Goal: Information Seeking & Learning: Learn about a topic

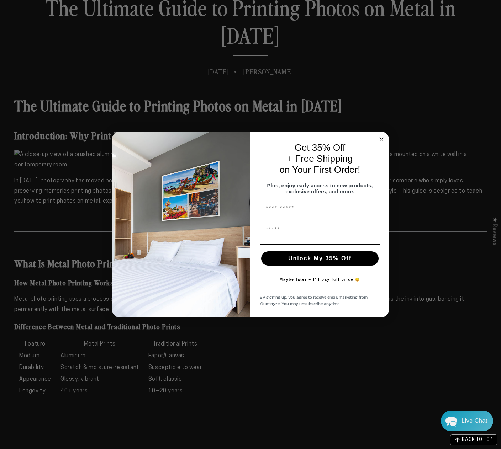
scroll to position [299, 0]
click at [381, 138] on icon "Close dialog" at bounding box center [381, 140] width 4 height 4
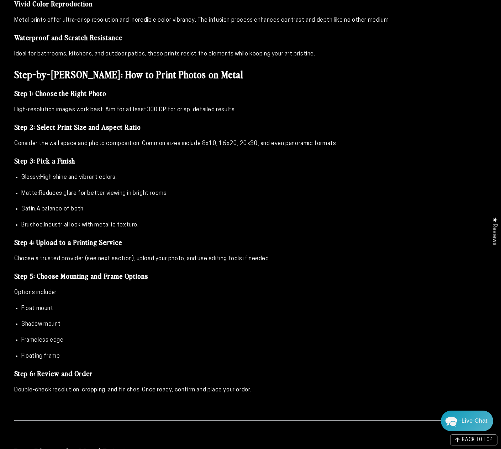
scroll to position [960, 0]
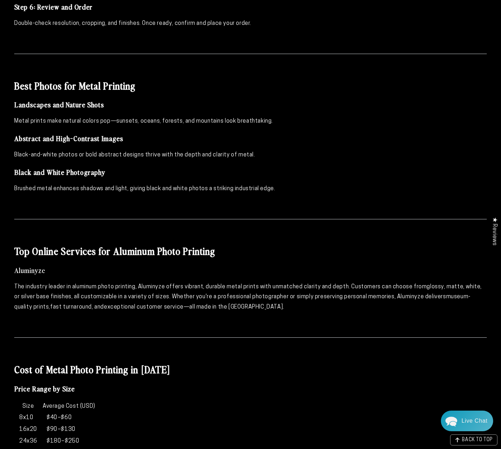
scroll to position [1304, 0]
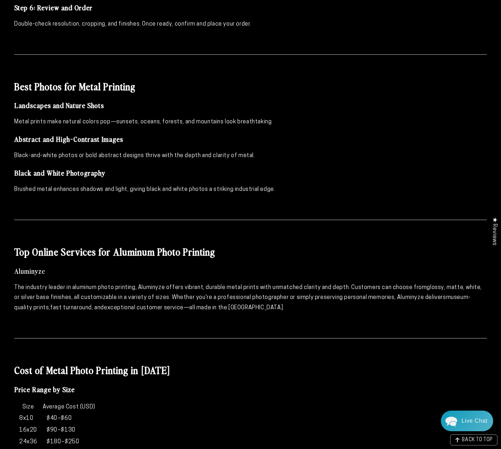
click at [122, 283] on p "The industry leader in aluminum photo printing, Aluminyze offers vibrant, durab…" at bounding box center [250, 298] width 472 height 31
click at [494, 232] on div "★ Reviews" at bounding box center [494, 231] width 14 height 39
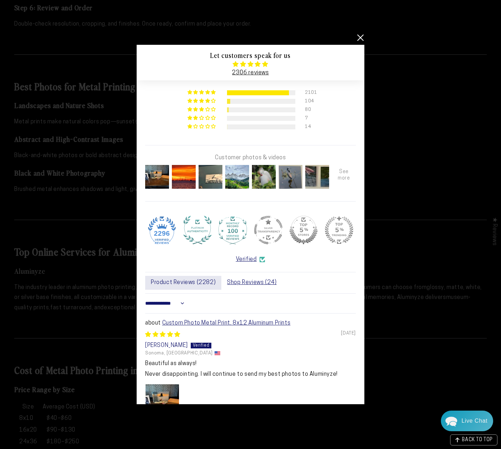
click at [348, 171] on div at bounding box center [343, 177] width 27 height 27
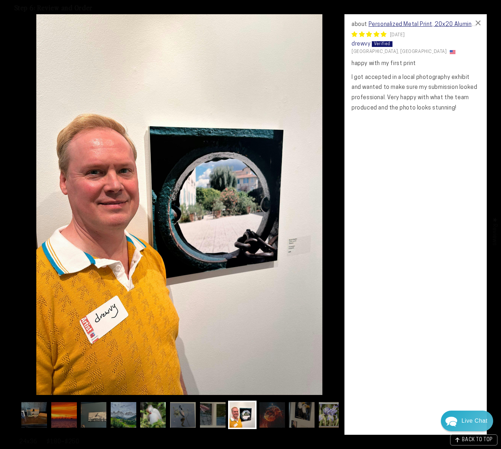
click at [154, 418] on img at bounding box center [153, 415] width 28 height 28
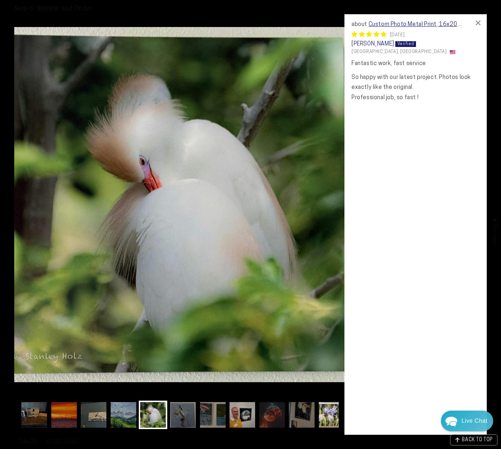
click at [329, 416] on img at bounding box center [331, 415] width 28 height 28
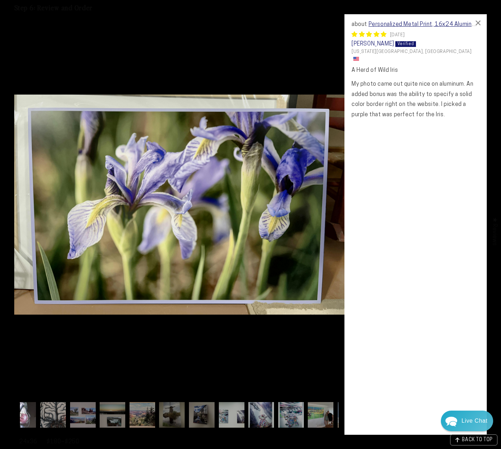
scroll to position [0, 369]
click at [145, 414] on img at bounding box center [141, 415] width 28 height 28
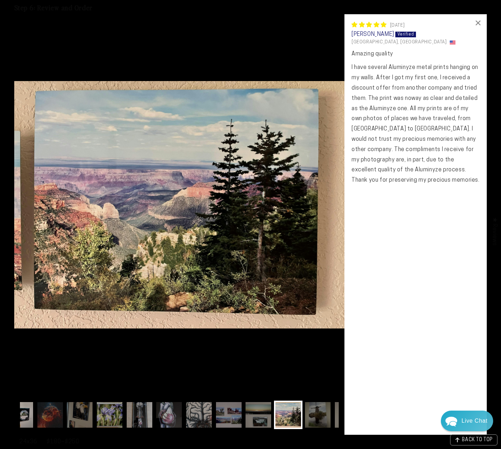
click at [292, 416] on img at bounding box center [288, 415] width 28 height 28
click at [323, 417] on img at bounding box center [317, 415] width 28 height 28
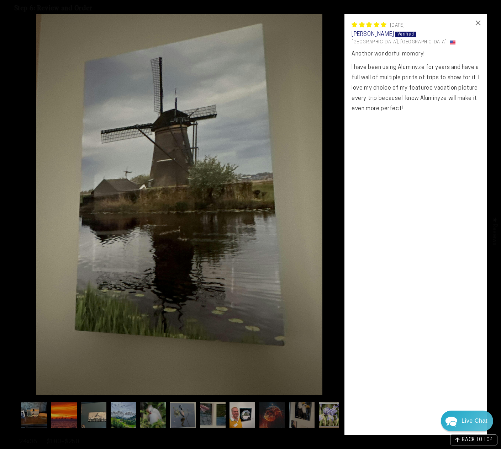
scroll to position [0, 0]
click at [67, 406] on img at bounding box center [64, 415] width 28 height 28
